Goal: Information Seeking & Learning: Learn about a topic

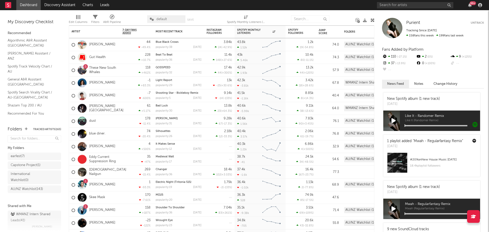
click at [35, 4] on link "Dashboard" at bounding box center [28, 5] width 24 height 10
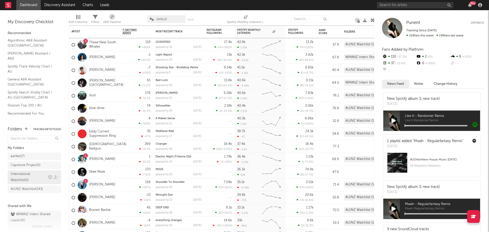
scroll to position [20, 0]
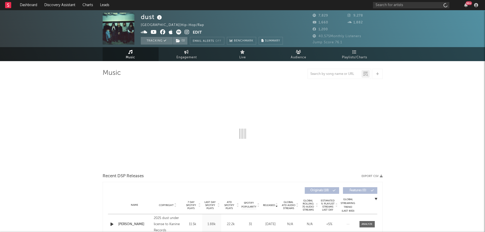
select select "1w"
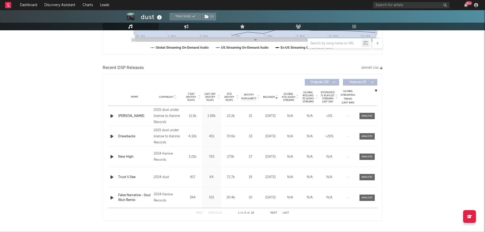
scroll to position [153, 0]
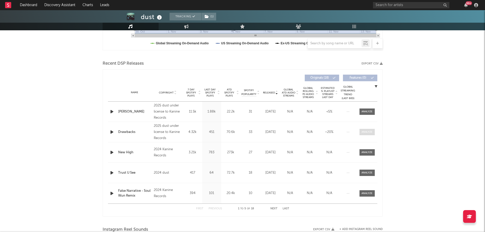
click at [362, 129] on span at bounding box center [366, 132] width 15 height 6
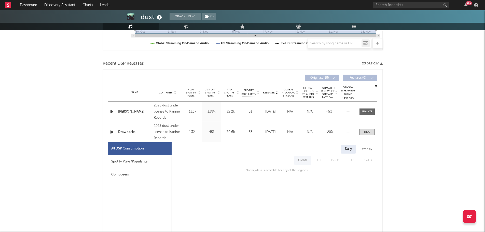
click at [128, 160] on div "Spotify Plays/Popularity" at bounding box center [140, 161] width 64 height 13
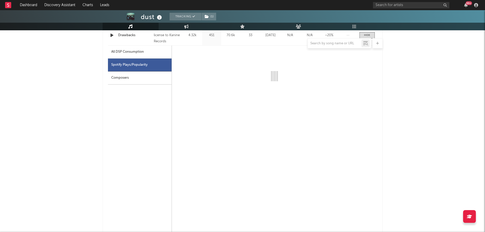
select select "1w"
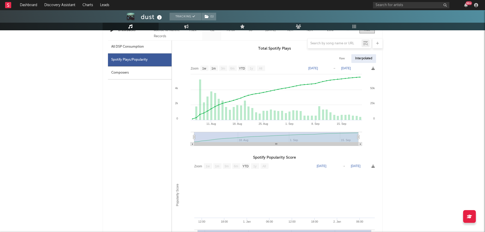
scroll to position [229, 0]
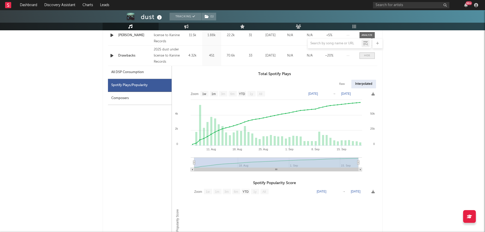
click at [364, 58] on span at bounding box center [366, 55] width 15 height 6
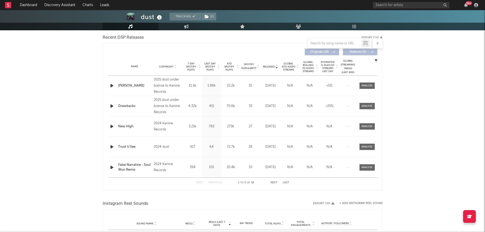
scroll to position [178, 0]
click at [371, 86] on div at bounding box center [366, 86] width 11 height 4
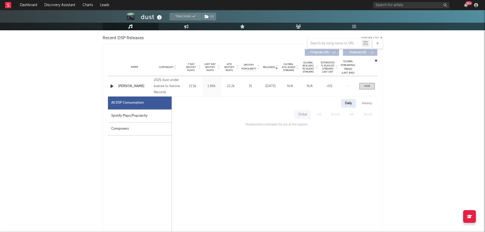
click at [132, 117] on div "Spotify Plays/Popularity" at bounding box center [140, 115] width 64 height 13
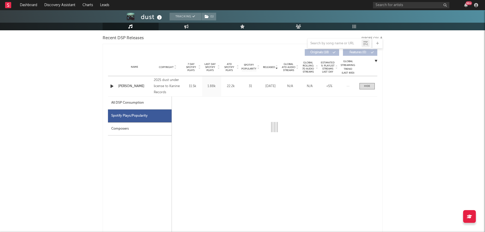
select select "1w"
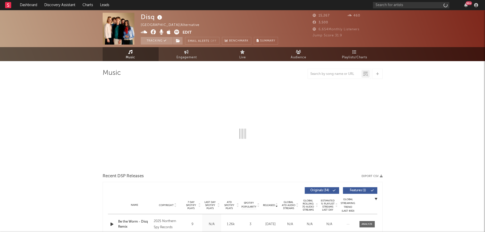
select select "6m"
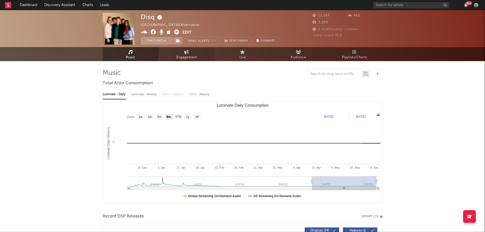
click at [179, 58] on span "Engagement" at bounding box center [186, 57] width 20 height 6
select select "1w"
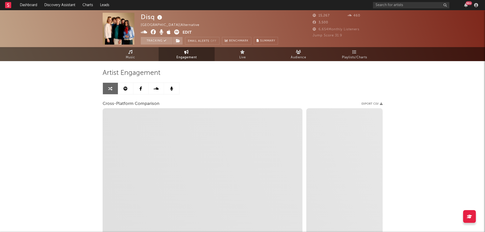
select select "1m"
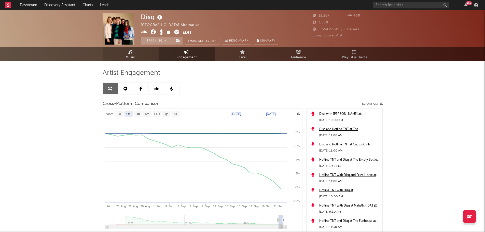
click at [141, 49] on link "Music" at bounding box center [131, 54] width 56 height 14
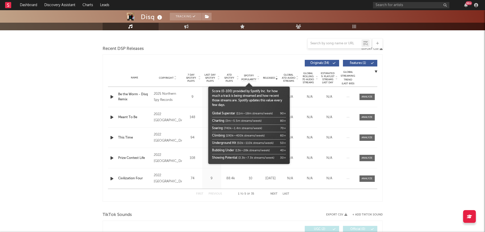
scroll to position [167, 0]
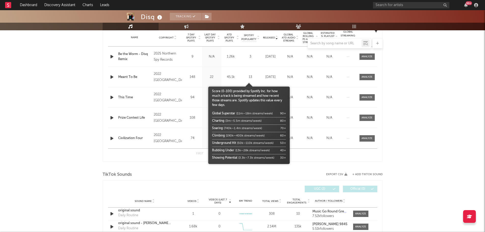
select select "6m"
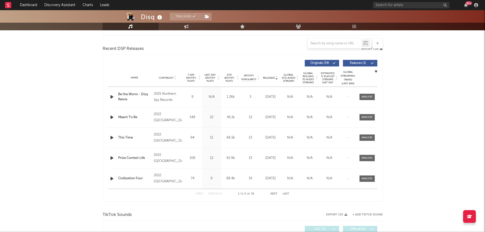
click at [229, 77] on span "ATD Spotify Plays" at bounding box center [228, 77] width 13 height 9
click at [278, 193] on div "First Previous 1 to 5 of 35 Next Last" at bounding box center [242, 194] width 93 height 10
click at [275, 194] on button "Next" at bounding box center [273, 193] width 7 height 3
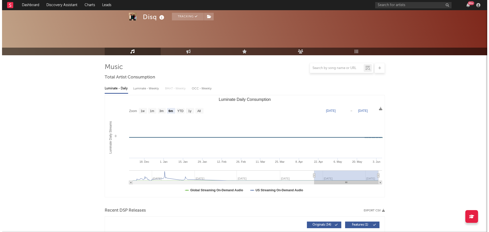
scroll to position [0, 0]
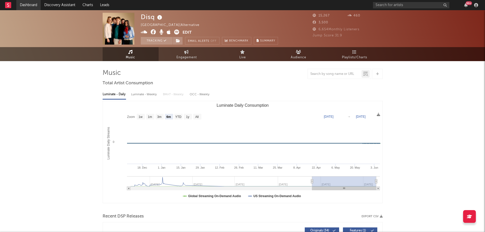
click at [32, 3] on link "Dashboard" at bounding box center [28, 5] width 24 height 10
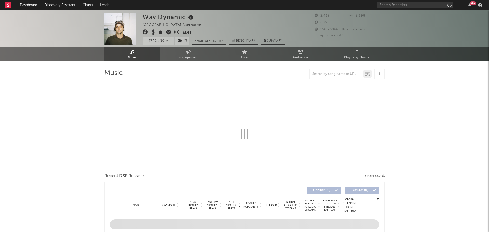
select select "6m"
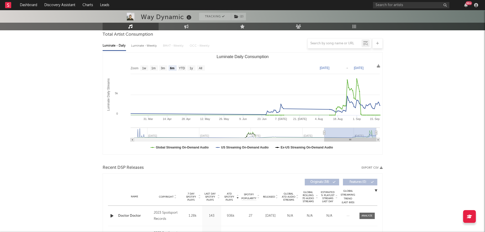
scroll to position [127, 0]
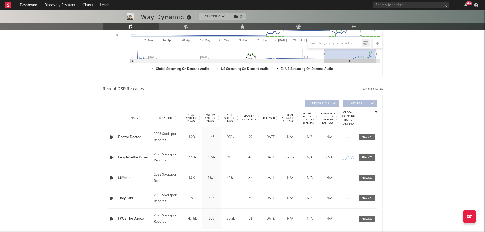
click at [230, 118] on span "ATD Spotify Plays" at bounding box center [228, 117] width 13 height 9
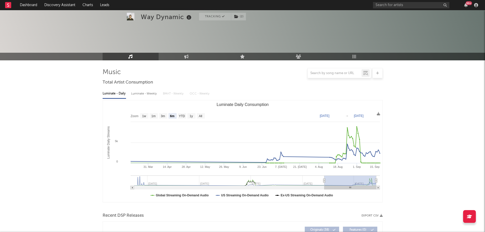
scroll to position [0, 0]
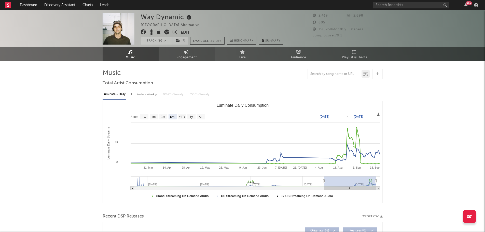
click at [172, 61] on link "Engagement" at bounding box center [187, 54] width 56 height 14
select select "1w"
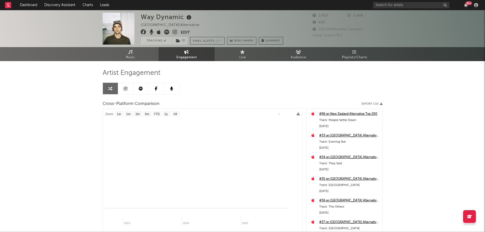
select select "1m"
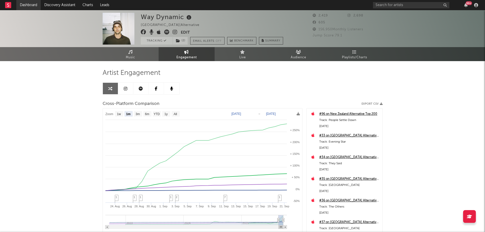
click at [27, 1] on link "Dashboard" at bounding box center [28, 5] width 24 height 10
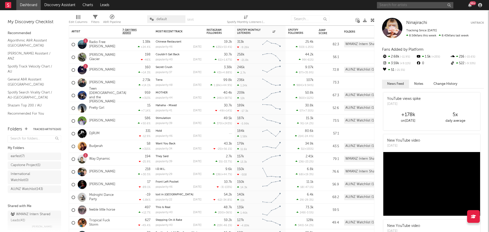
click at [413, 8] on input "text" at bounding box center [415, 5] width 76 height 6
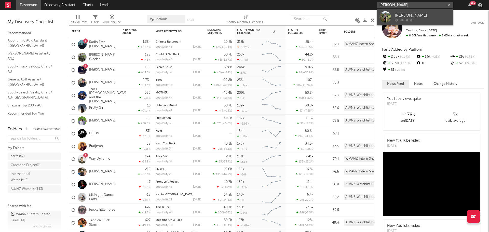
type input "joel leggett"
click at [416, 13] on div "Joel Leggett" at bounding box center [422, 15] width 56 height 6
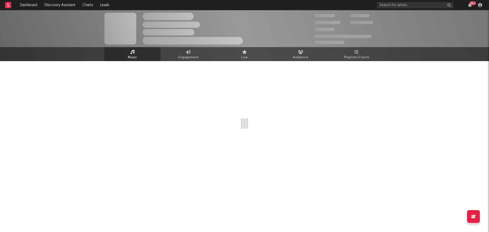
select select "6m"
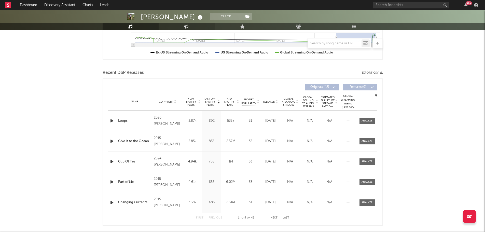
scroll to position [153, 0]
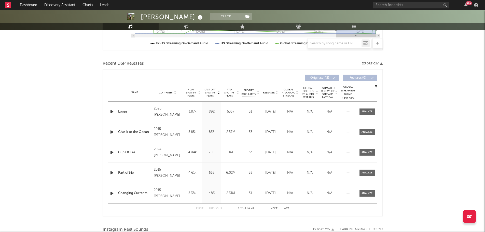
click at [228, 92] on span "ATD Spotify Plays" at bounding box center [228, 92] width 13 height 9
click at [272, 208] on button "Next" at bounding box center [273, 208] width 7 height 3
click at [36, 5] on link "Dashboard" at bounding box center [28, 5] width 24 height 10
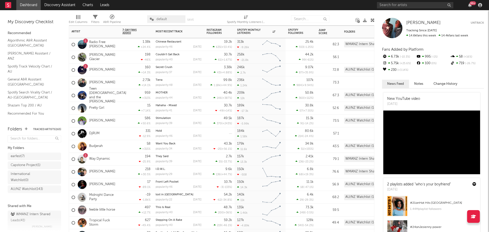
click at [116, 139] on div "DjRUM" at bounding box center [94, 133] width 51 height 13
